Goal: Task Accomplishment & Management: Use online tool/utility

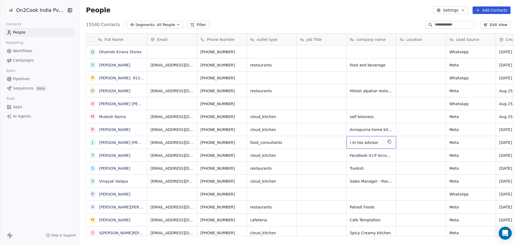
click at [374, 142] on span "i m too advisor" at bounding box center [366, 142] width 33 height 5
click at [373, 132] on span "Annapurna home kitchen" at bounding box center [374, 129] width 48 height 5
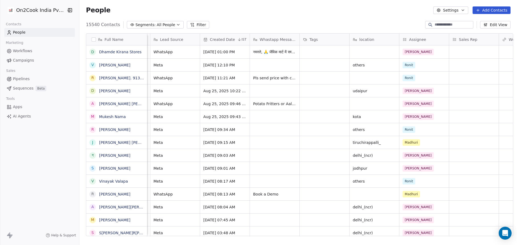
scroll to position [0, 302]
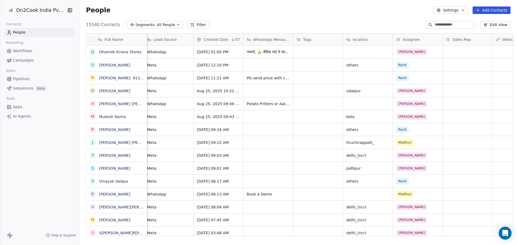
click at [363, 201] on div "Pahadi Foods Meta [DATE] 08:04 AM [GEOGRAPHIC_DATA](ncr) [PERSON_NAME]" at bounding box center [350, 207] width 1010 height 13
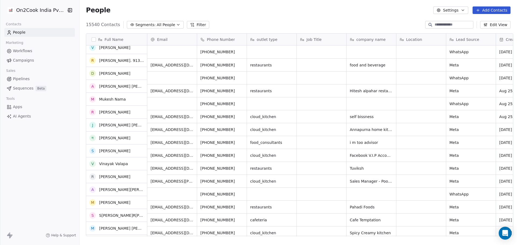
scroll to position [0, 0]
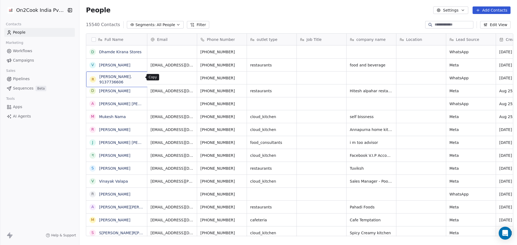
click at [157, 79] on button "grid" at bounding box center [160, 77] width 6 height 6
click at [135, 78] on textarea "**********" at bounding box center [116, 80] width 64 height 17
type textarea "********"
click at [284, 15] on div "People Settings Add Contacts" at bounding box center [298, 10] width 438 height 20
click at [351, 24] on div "15540 Contacts Segments: All People Filter Edit View" at bounding box center [298, 24] width 438 height 9
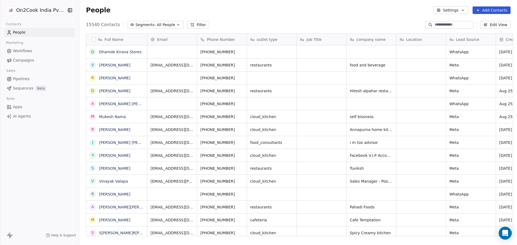
click at [346, 11] on div "People Settings Add Contacts" at bounding box center [298, 10] width 425 height 8
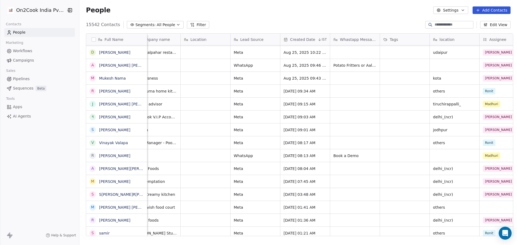
scroll to position [0, 215]
click at [254, 40] on span "Lead Source" at bounding box center [252, 39] width 23 height 5
click at [244, 53] on span "Edit property" at bounding box center [250, 50] width 25 height 5
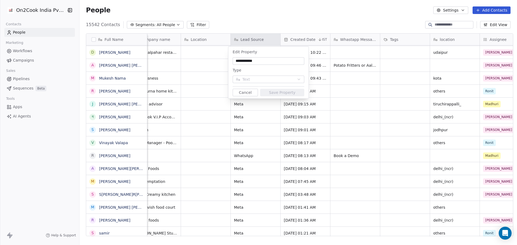
click at [248, 91] on button "Cancel" at bounding box center [245, 93] width 25 height 8
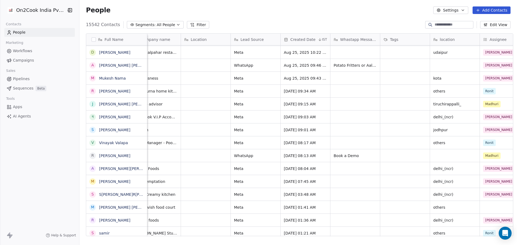
click at [258, 37] on span "Lead Source" at bounding box center [252, 39] width 23 height 5
click at [226, 71] on html "On2Cook India Pvt. Ltd. Contacts People Marketing Workflows Campaigns Sales Pip…" at bounding box center [258, 122] width 517 height 245
click at [187, 27] on button "Filter" at bounding box center [198, 25] width 22 height 8
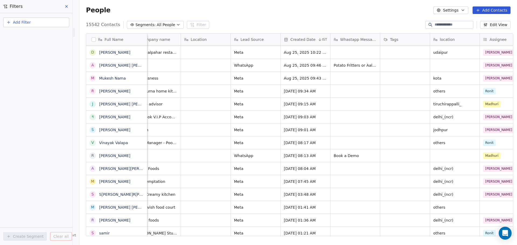
click at [44, 25] on button "Add Filter" at bounding box center [36, 23] width 66 height 10
click at [47, 38] on div "Contact properties" at bounding box center [36, 35] width 55 height 6
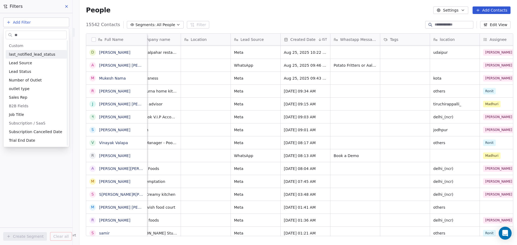
scroll to position [0, 0]
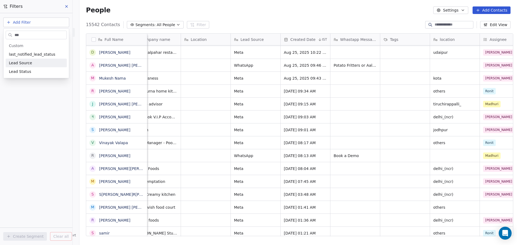
type input "***"
click at [51, 62] on div "Lead Source" at bounding box center [36, 62] width 55 height 5
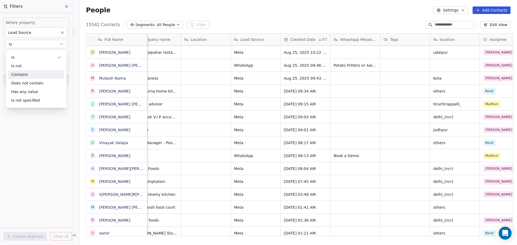
click at [49, 71] on div "Contains" at bounding box center [36, 74] width 56 height 9
click at [47, 57] on input at bounding box center [36, 55] width 61 height 8
type input "*****"
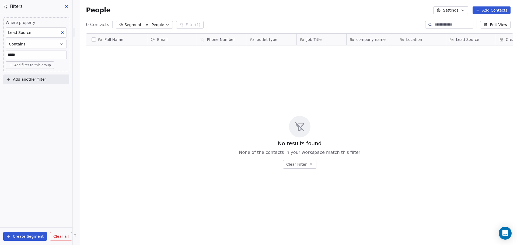
scroll to position [212, 436]
click at [69, 6] on button at bounding box center [67, 7] width 8 height 8
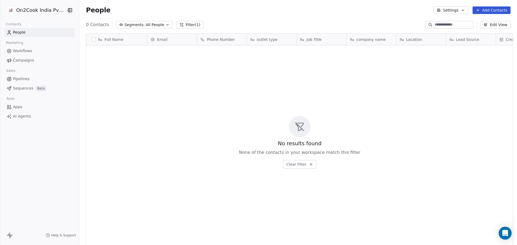
click at [181, 26] on button "Filter (1)" at bounding box center [190, 25] width 28 height 8
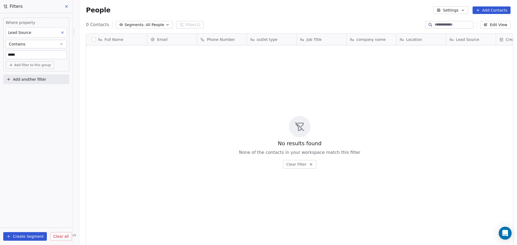
click at [62, 239] on span "Clear all" at bounding box center [60, 237] width 15 height 6
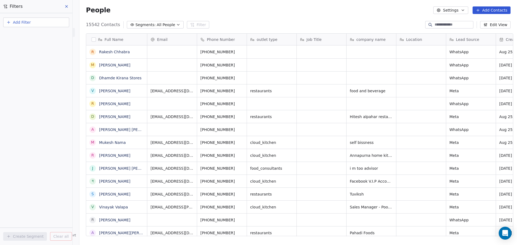
click at [69, 6] on button at bounding box center [67, 7] width 8 height 8
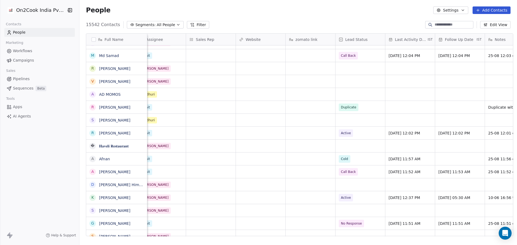
scroll to position [4, 423]
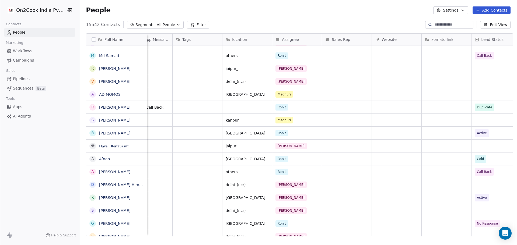
click at [199, 25] on button "Filter" at bounding box center [198, 25] width 22 height 8
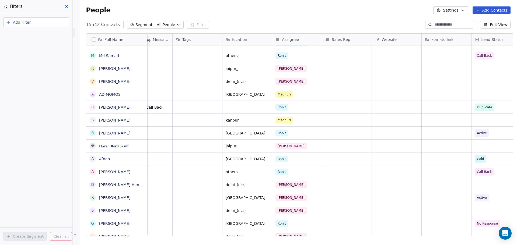
click at [39, 23] on button "Add Filter" at bounding box center [36, 23] width 66 height 10
click at [40, 37] on span "Contact properties" at bounding box center [26, 35] width 35 height 6
type input "******"
click at [32, 58] on div "Is" at bounding box center [36, 57] width 56 height 9
click at [32, 56] on body "On2Cook India Pvt. Ltd. Contacts People Marketing Workflows Campaigns Sales Pip…" at bounding box center [258, 122] width 517 height 245
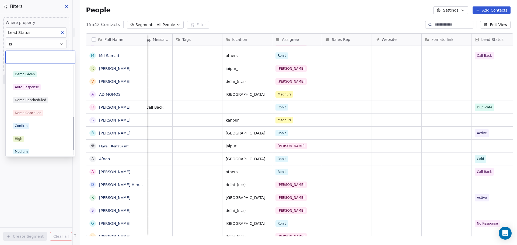
scroll to position [141, 0]
click at [37, 76] on div "Demo Given" at bounding box center [40, 72] width 61 height 9
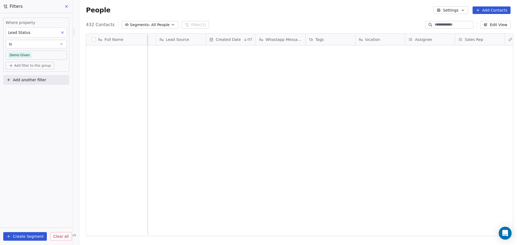
scroll to position [0, 0]
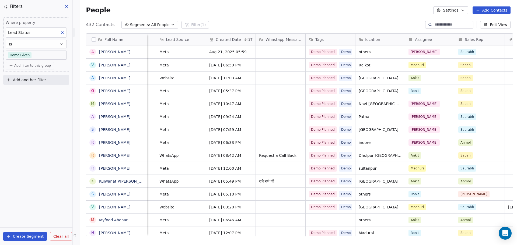
click at [67, 8] on icon at bounding box center [66, 6] width 4 height 4
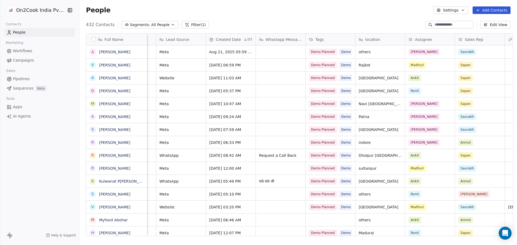
click at [36, 32] on link "People" at bounding box center [39, 32] width 71 height 9
click at [35, 29] on link "People" at bounding box center [39, 32] width 71 height 9
click at [191, 23] on button "Filter (1)" at bounding box center [196, 25] width 28 height 8
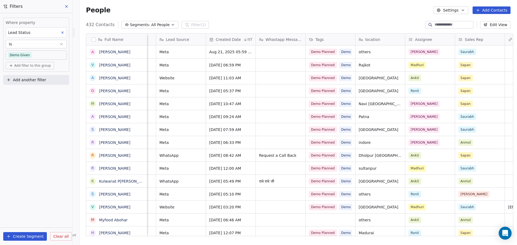
click at [37, 56] on body "On2Cook India Pvt. Ltd. Contacts People Marketing Workflows Campaigns Sales Pip…" at bounding box center [258, 122] width 517 height 245
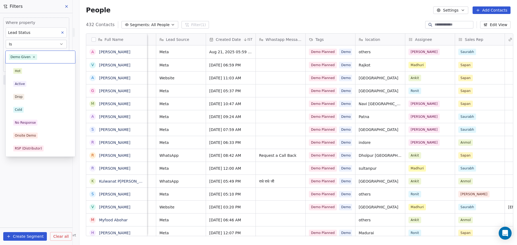
scroll to position [64, 0]
click at [32, 57] on icon at bounding box center [34, 57] width 4 height 4
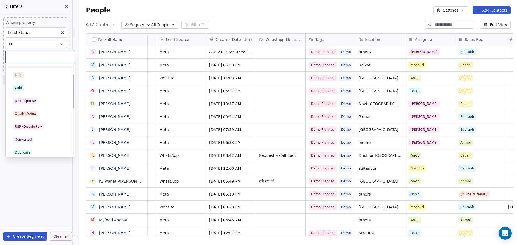
scroll to position [30, 0]
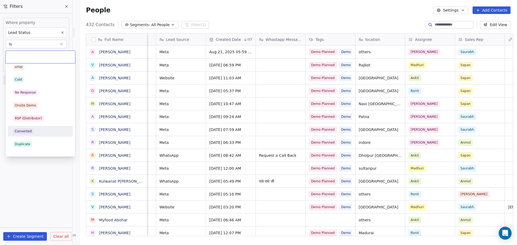
click at [27, 130] on div "Converted" at bounding box center [23, 131] width 17 height 5
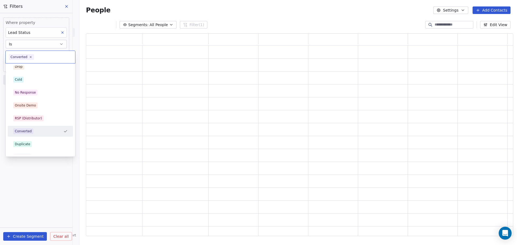
scroll to position [4, 4]
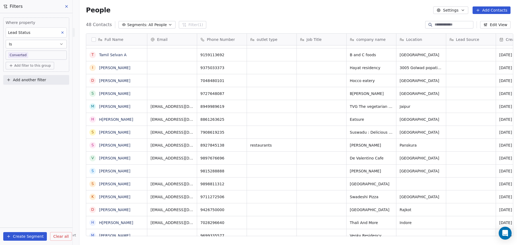
click at [60, 238] on span "Clear all" at bounding box center [60, 237] width 15 height 6
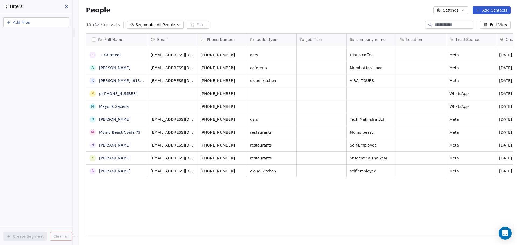
scroll to position [0, 0]
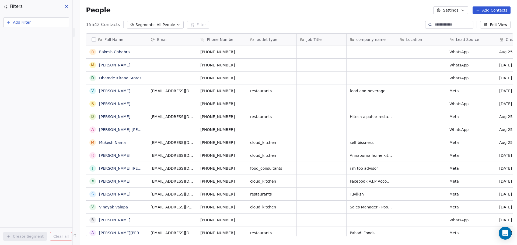
click at [66, 8] on icon at bounding box center [66, 6] width 4 height 4
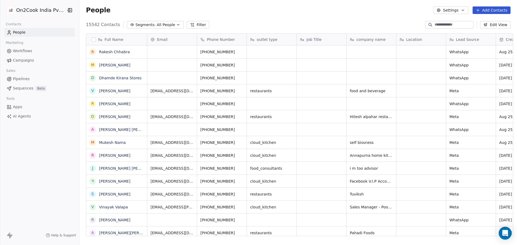
click at [25, 80] on span "Pipelines" at bounding box center [21, 79] width 17 height 6
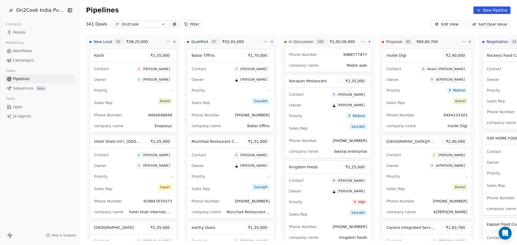
click at [43, 32] on link "People" at bounding box center [39, 32] width 71 height 9
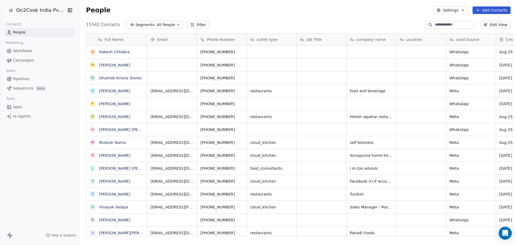
click at [193, 28] on button "Filter" at bounding box center [198, 25] width 22 height 8
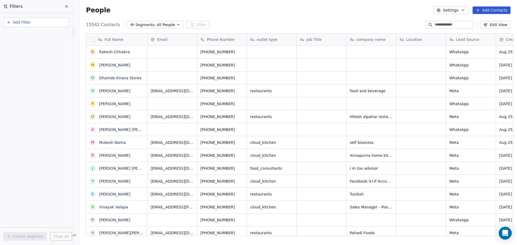
click at [29, 25] on span "Add Filter" at bounding box center [22, 23] width 18 height 6
click at [30, 37] on span "Contact properties" at bounding box center [26, 35] width 35 height 6
type input "******"
click at [32, 56] on div "Is" at bounding box center [36, 57] width 56 height 9
click at [32, 55] on body "On2Cook India Pvt. Ltd. Contacts People Marketing Workflows Campaigns Sales Pip…" at bounding box center [258, 122] width 517 height 245
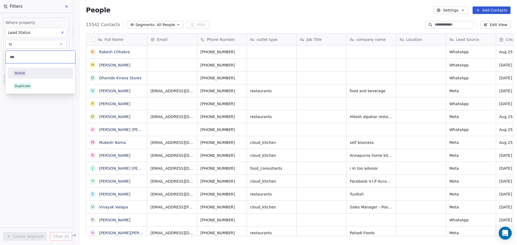
type input "***"
click at [25, 76] on div "Active" at bounding box center [40, 73] width 61 height 9
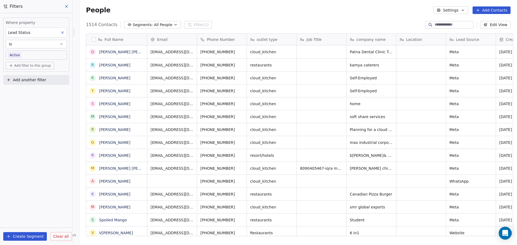
scroll to position [212, 436]
click at [40, 57] on body "On2Cook India Pvt. Ltd. Contacts People Marketing Workflows Campaigns Sales Pip…" at bounding box center [258, 122] width 517 height 245
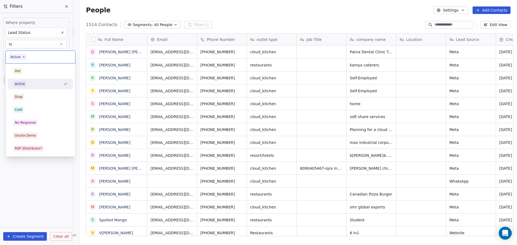
click at [26, 57] on span "Active" at bounding box center [18, 57] width 18 height 6
click at [24, 57] on icon at bounding box center [24, 57] width 4 height 4
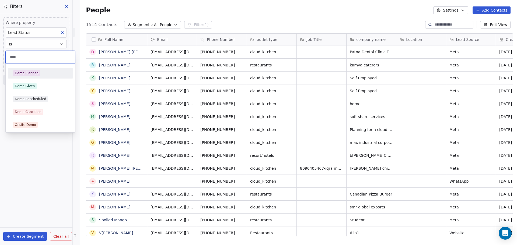
type input "****"
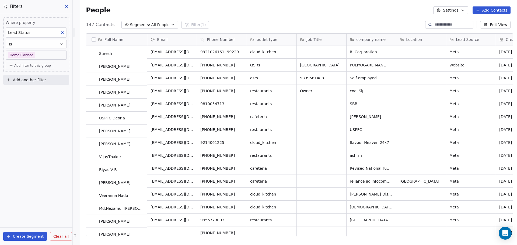
scroll to position [0, 0]
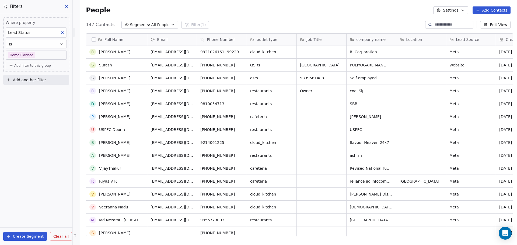
click at [44, 57] on body "On2Cook India Pvt. Ltd. Contacts People Marketing Workflows Campaigns Sales Pip…" at bounding box center [258, 122] width 517 height 245
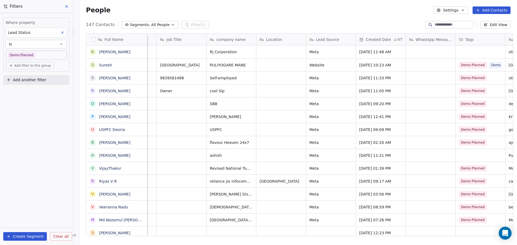
scroll to position [0, 139]
click at [61, 235] on span "Clear all" at bounding box center [60, 237] width 15 height 6
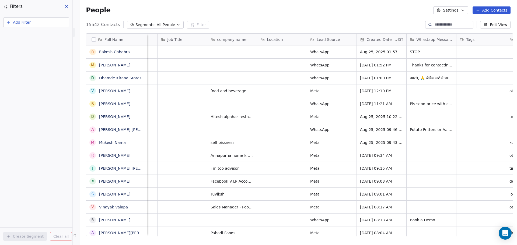
click at [66, 5] on icon at bounding box center [66, 6] width 4 height 4
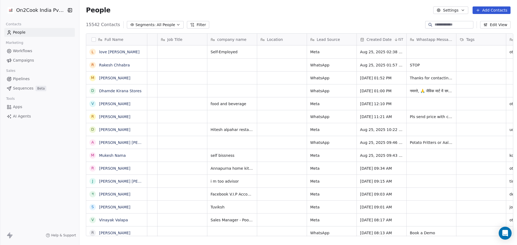
scroll to position [0, 0]
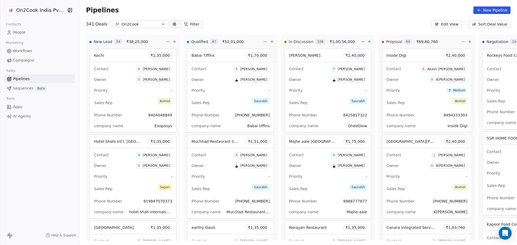
click at [20, 29] on link "People" at bounding box center [39, 32] width 71 height 9
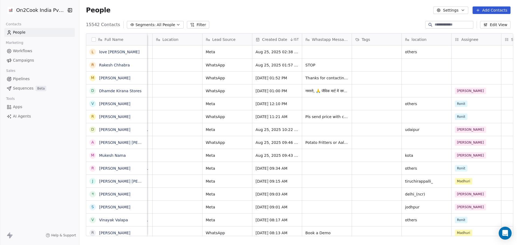
scroll to position [4, 320]
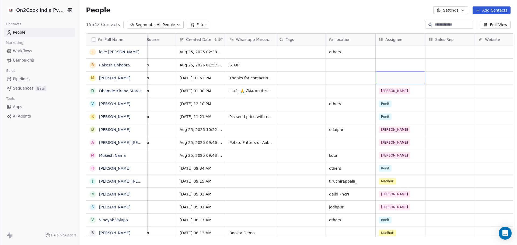
click at [389, 72] on div "grid" at bounding box center [401, 78] width 50 height 13
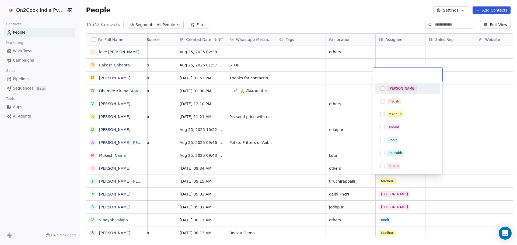
click at [349, 68] on html "On2Cook India Pvt. Ltd. Contacts People Marketing Workflows Campaigns Sales Pip…" at bounding box center [258, 122] width 517 height 245
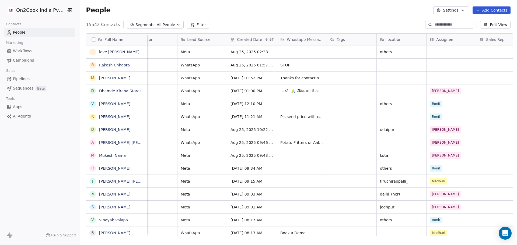
scroll to position [0, 269]
